Goal: Task Accomplishment & Management: Manage account settings

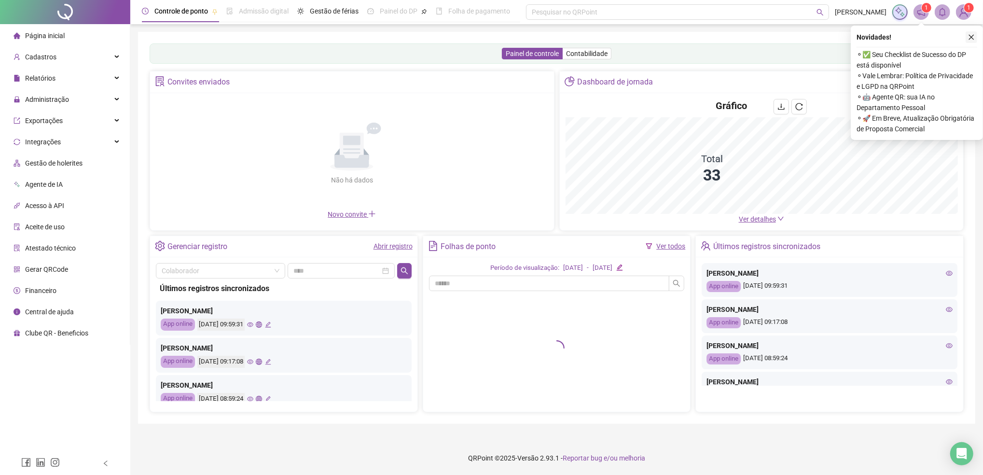
click at [970, 38] on icon "close" at bounding box center [971, 37] width 7 height 7
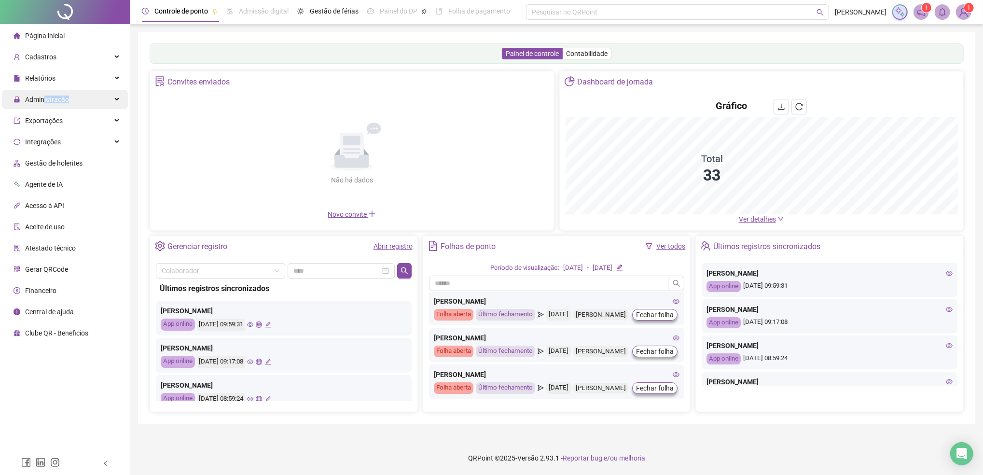
click at [44, 103] on span "Administração" at bounding box center [42, 99] width 56 height 19
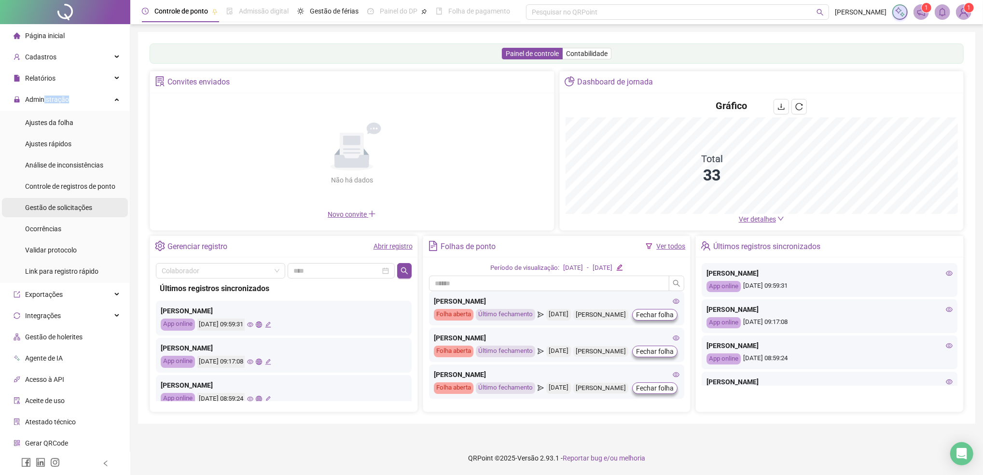
click at [39, 209] on span "Gestão de solicitações" at bounding box center [58, 208] width 67 height 8
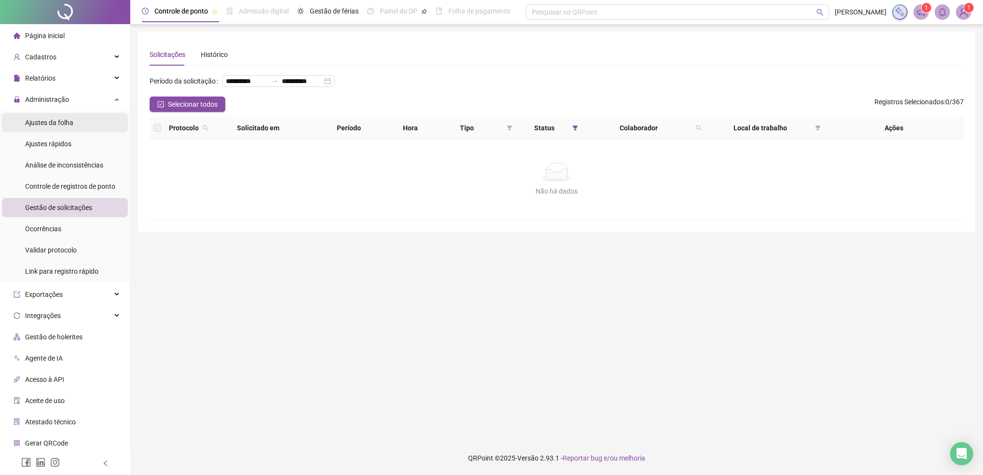
click at [70, 124] on span "Ajustes da folha" at bounding box center [49, 123] width 48 height 8
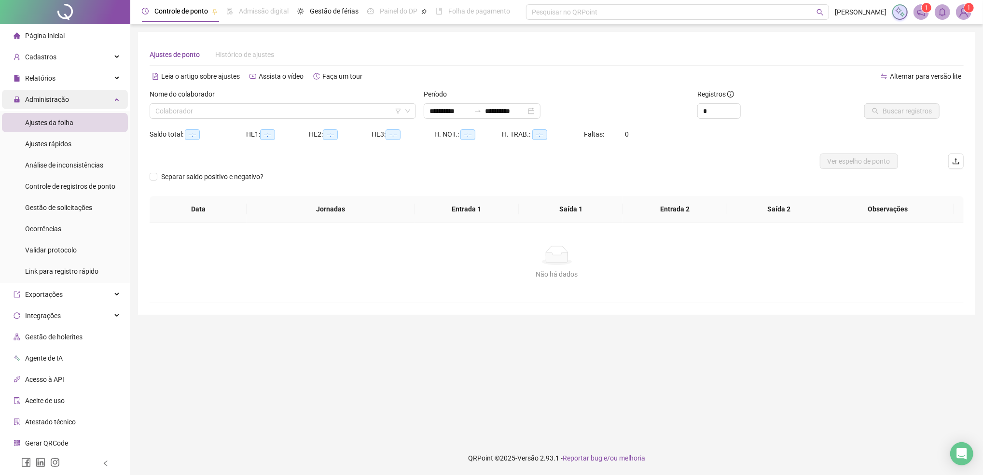
type input "**********"
click at [59, 106] on span "Administração" at bounding box center [42, 99] width 56 height 19
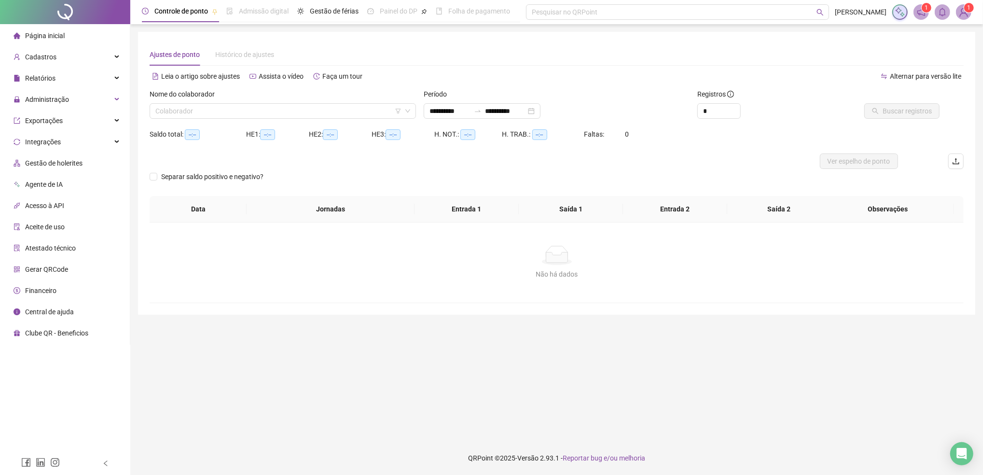
click at [480, 414] on main "**********" at bounding box center [556, 233] width 837 height 402
click at [217, 270] on div "Não há dados" at bounding box center [556, 274] width 791 height 11
click at [53, 96] on span "Administração" at bounding box center [47, 100] width 44 height 8
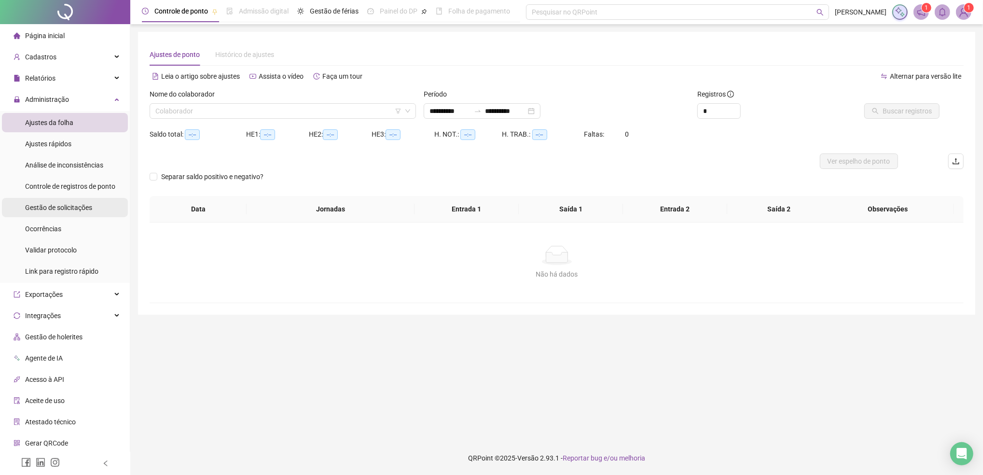
click at [65, 212] on div "Gestão de solicitações" at bounding box center [58, 207] width 67 height 19
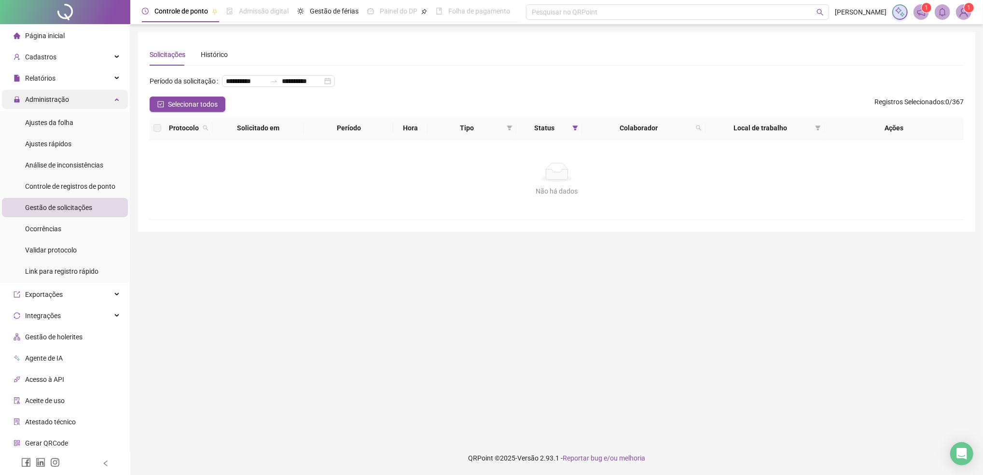
click at [42, 103] on span "Administração" at bounding box center [42, 99] width 56 height 19
